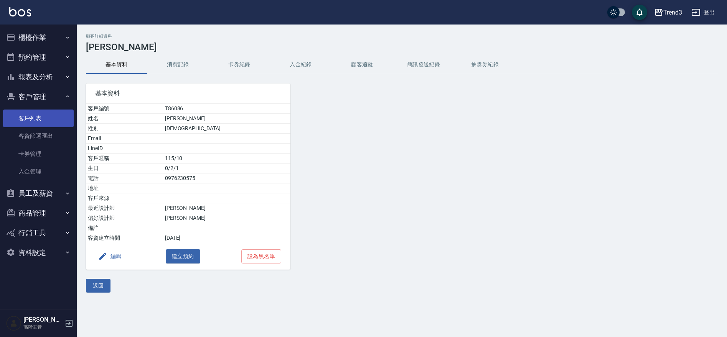
click at [28, 115] on link "客戶列表" at bounding box center [38, 119] width 71 height 18
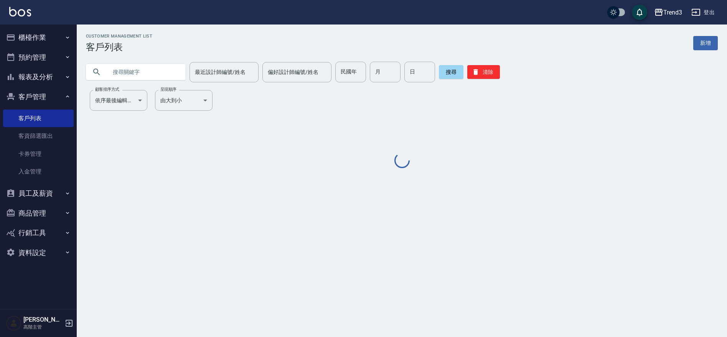
click at [125, 71] on input "text" at bounding box center [143, 72] width 72 height 21
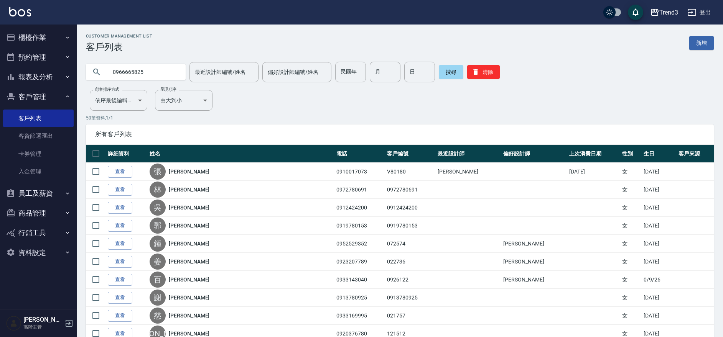
type input "0966665825"
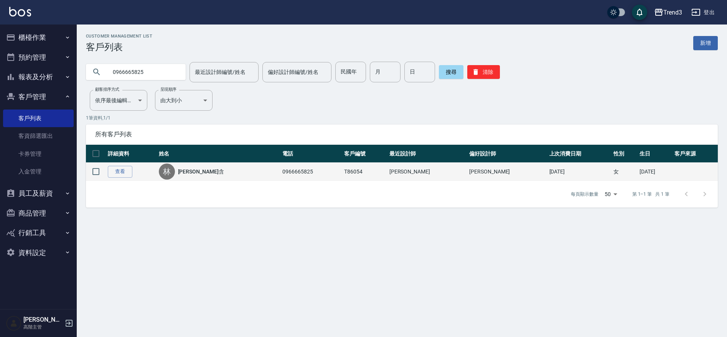
click at [196, 174] on link "[PERSON_NAME]含" at bounding box center [201, 172] width 46 height 8
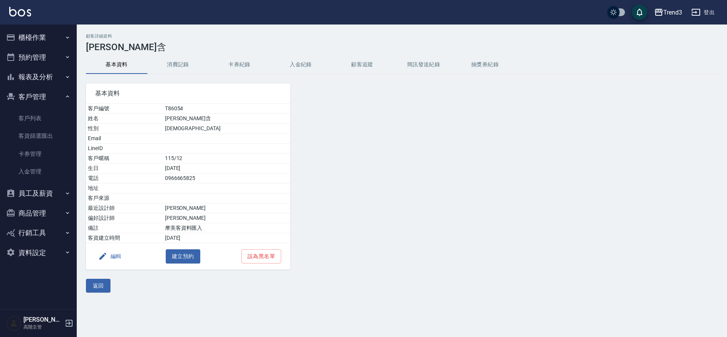
click at [182, 66] on button "消費記錄" at bounding box center [177, 65] width 61 height 18
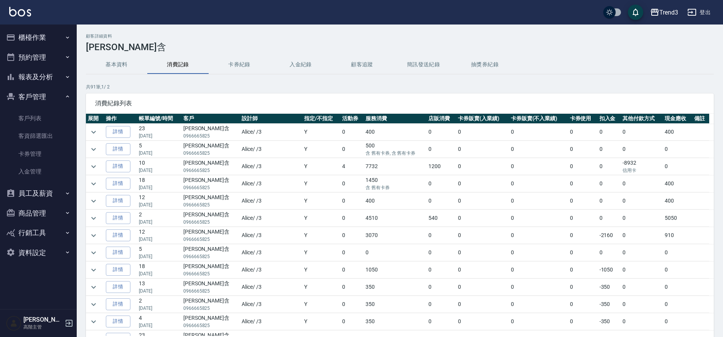
click at [208, 167] on p "0966665825" at bounding box center [210, 170] width 54 height 7
click at [127, 169] on link "詳情" at bounding box center [118, 167] width 25 height 12
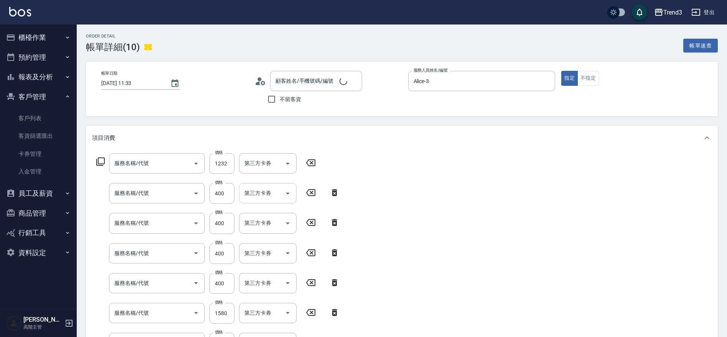
type input "[DATE] 11:33"
type input "Alice-3"
type input "會員[PERSON_NAME]"
type input "TREND滋潤修護洗髮精"
type input "套餐預購(女)(99902)"
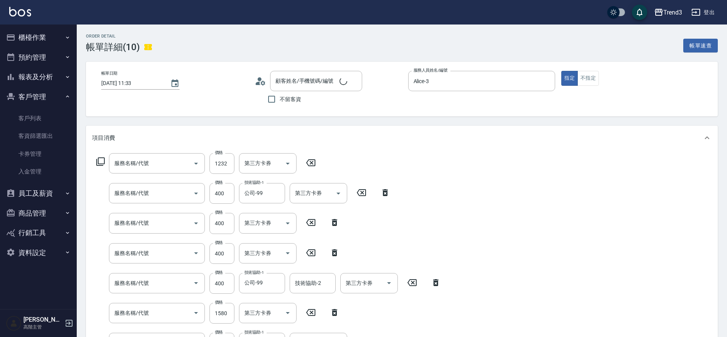
type input "蘆薈敷膜(3203)"
type input "剪髮(350)"
type input "洗髮(250)"
type input "染髮(12402)"
type input "染髮套餐(992)"
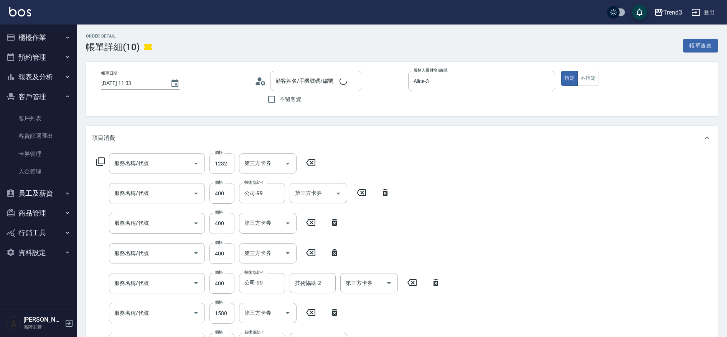
type input "蘆薈敷膜(3203)"
type input "漂髮中長(50022)"
type input "蘆薈敷膜(3203)"
type input "染髮(12402)"
type input "剪髮(350)"
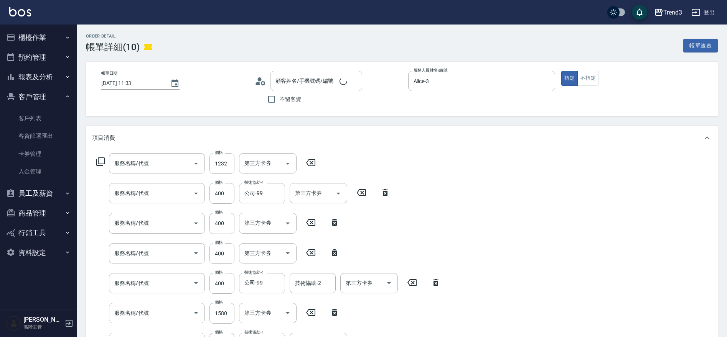
type input "洗髮(250)"
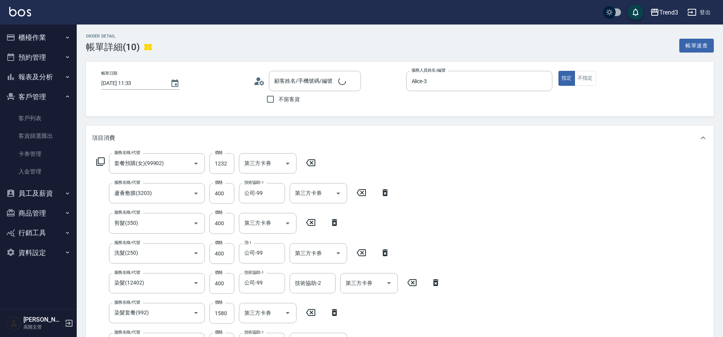
type input "[PERSON_NAME]含/0966665825/T86054"
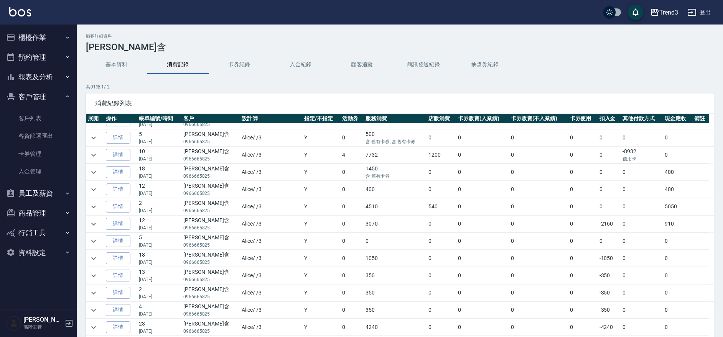
scroll to position [13, 0]
